Goal: Find contact information: Find contact information

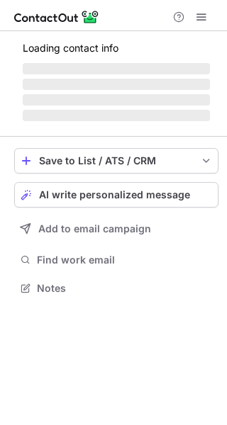
scroll to position [297, 227]
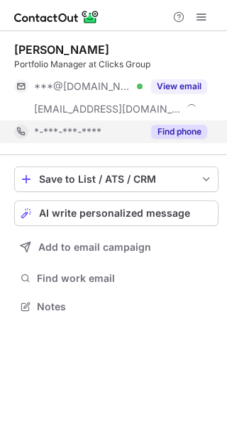
click at [178, 135] on button "Find phone" at bounding box center [179, 132] width 56 height 14
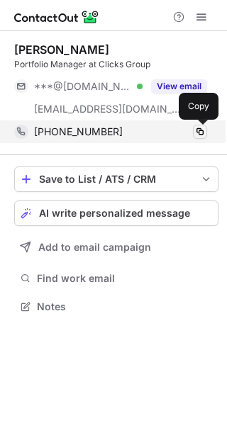
click at [197, 133] on span at bounding box center [199, 131] width 11 height 11
click at [196, 131] on span at bounding box center [199, 131] width 11 height 11
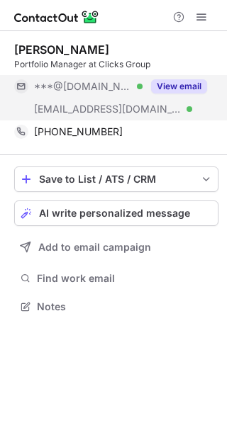
click at [170, 87] on button "View email" at bounding box center [179, 86] width 56 height 14
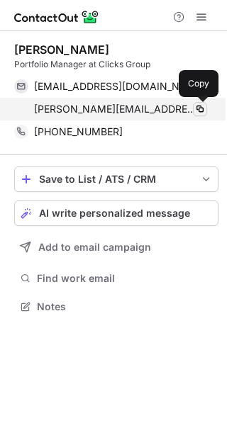
click at [198, 108] on span at bounding box center [199, 108] width 11 height 11
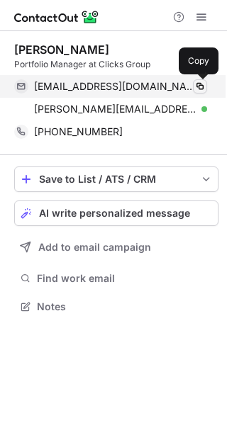
click at [198, 86] on span at bounding box center [199, 86] width 11 height 11
